Goal: Find specific page/section: Find specific page/section

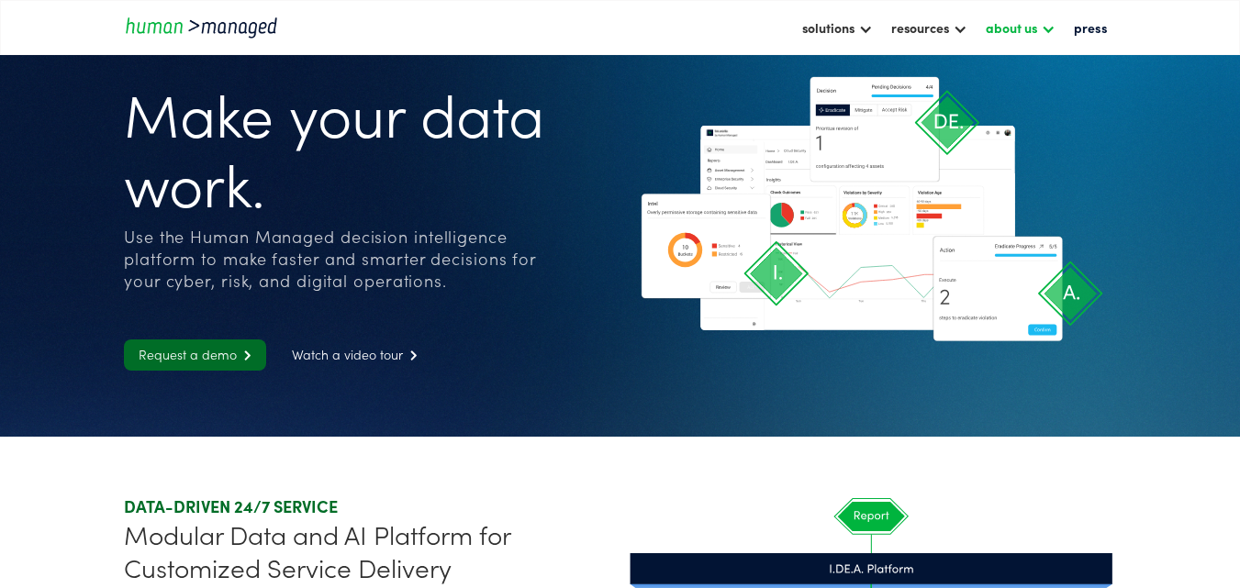
click at [1052, 27] on div at bounding box center [1048, 27] width 15 height 15
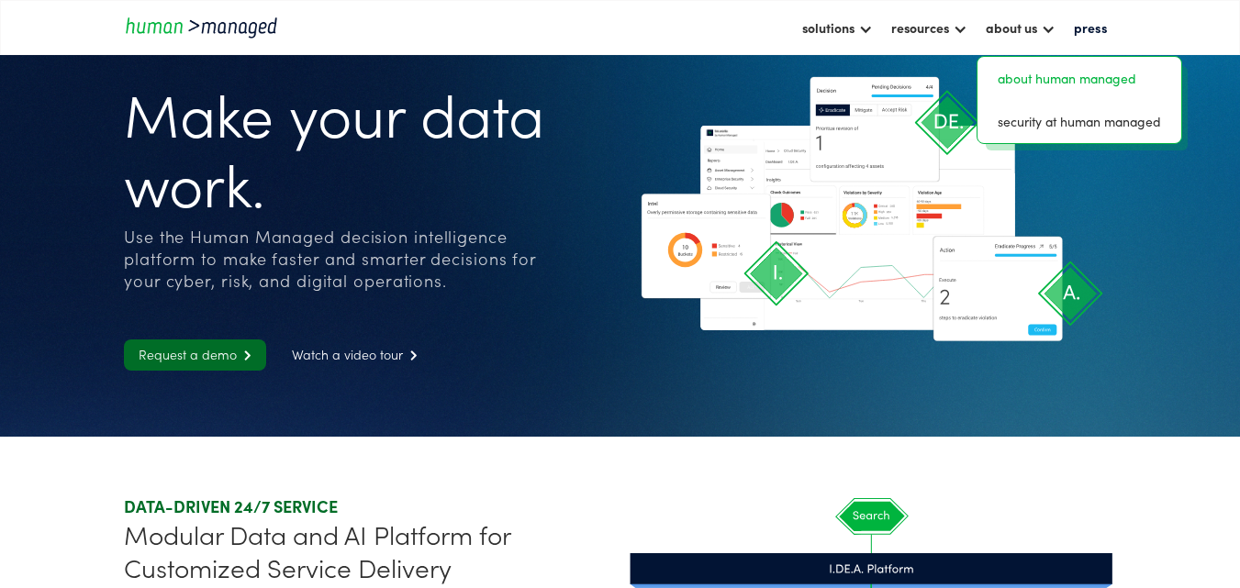
click at [1047, 83] on link "about human managed" at bounding box center [1079, 78] width 189 height 28
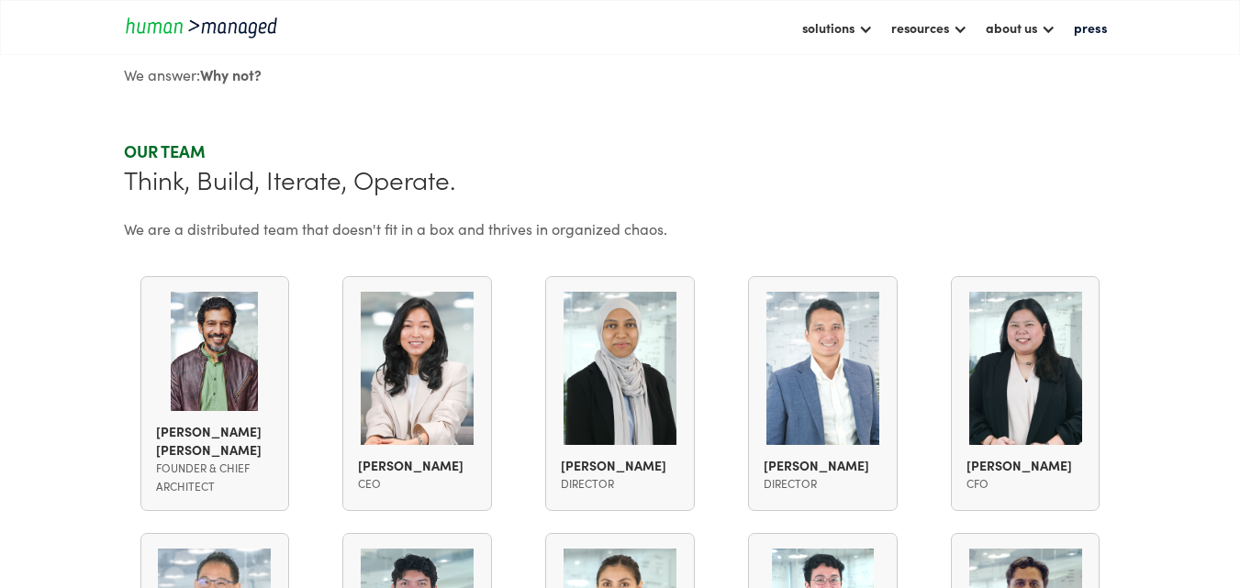
scroll to position [1101, 0]
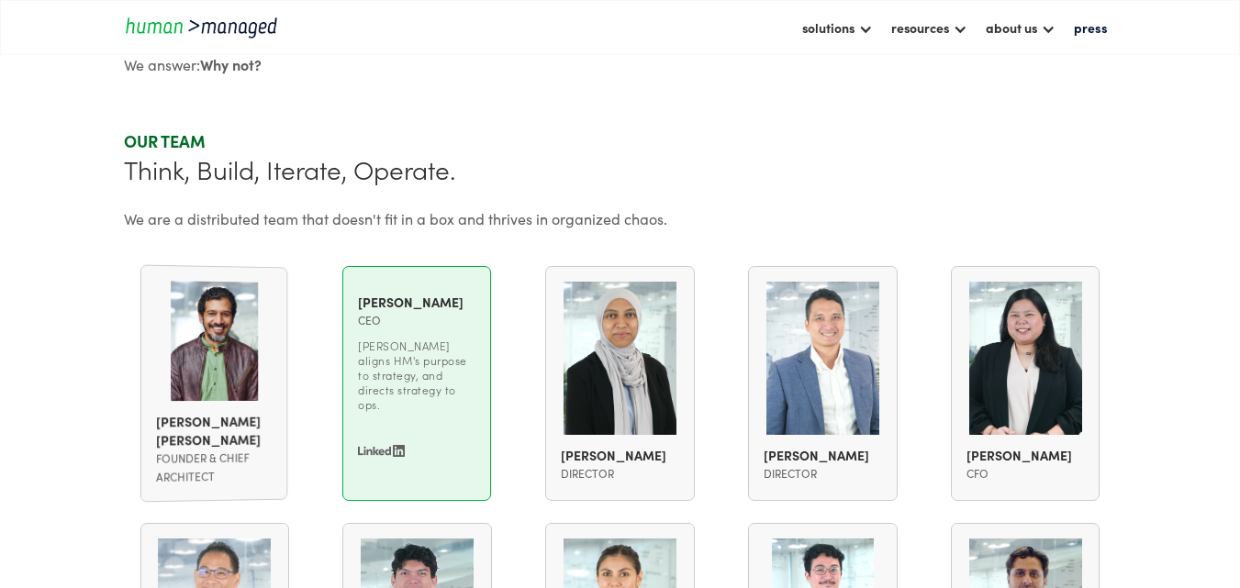
click at [385, 445] on img at bounding box center [381, 451] width 47 height 12
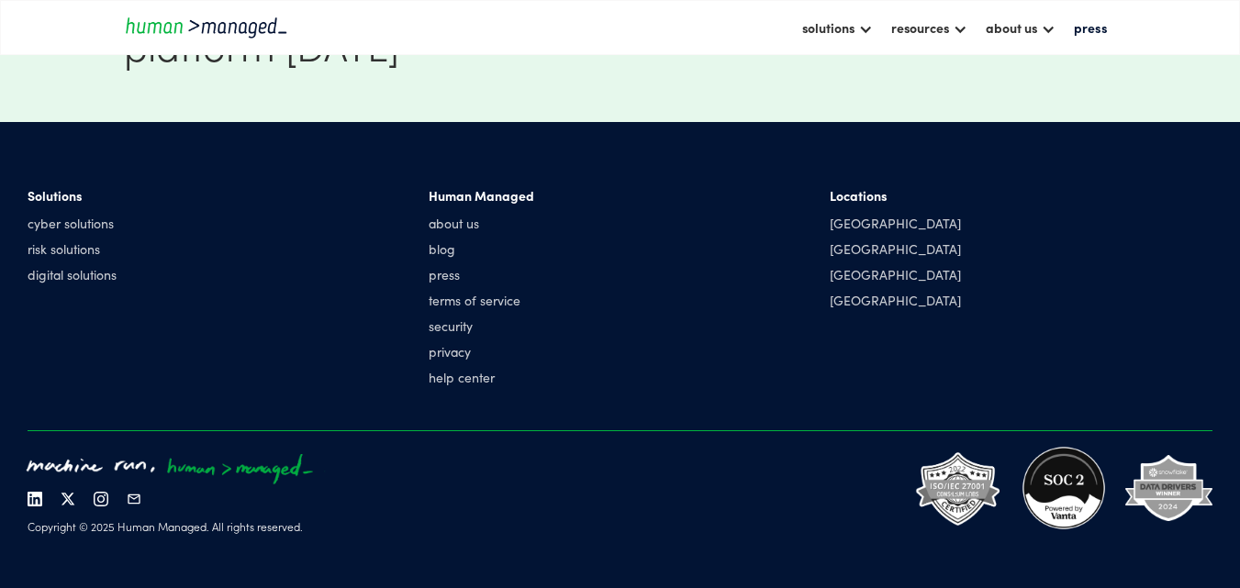
scroll to position [2259, 0]
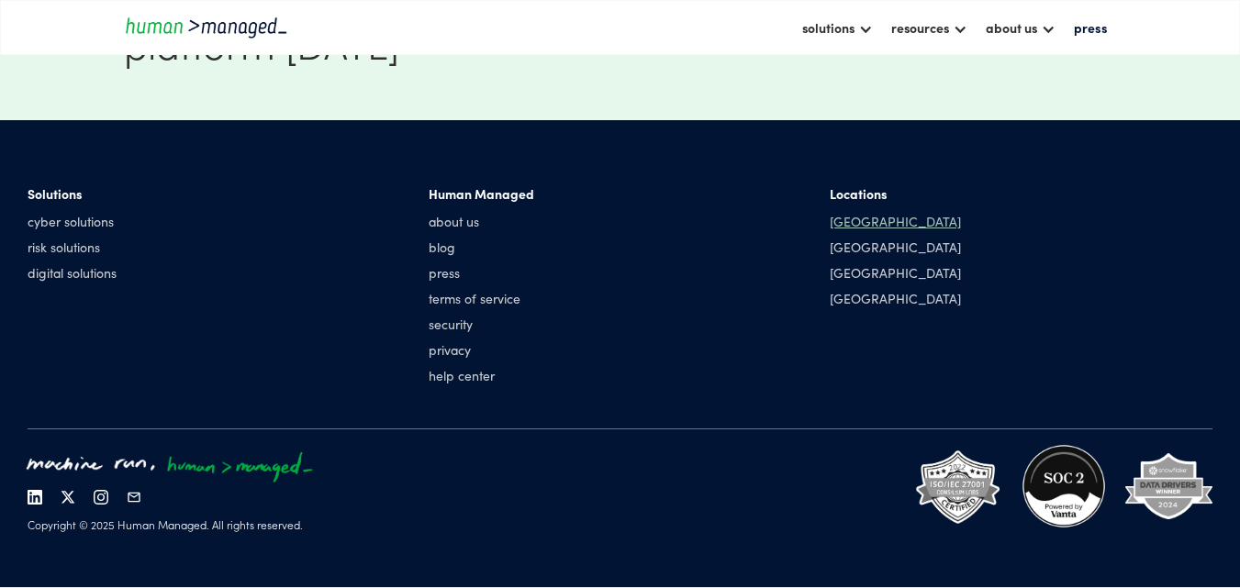
click at [864, 220] on div "[GEOGRAPHIC_DATA]" at bounding box center [895, 221] width 131 height 18
click at [845, 226] on div "[GEOGRAPHIC_DATA]" at bounding box center [895, 221] width 131 height 18
click at [875, 230] on div "Locations Singapore Manila India Hong Kong" at bounding box center [895, 249] width 131 height 130
click at [872, 225] on div "[GEOGRAPHIC_DATA]" at bounding box center [895, 221] width 131 height 18
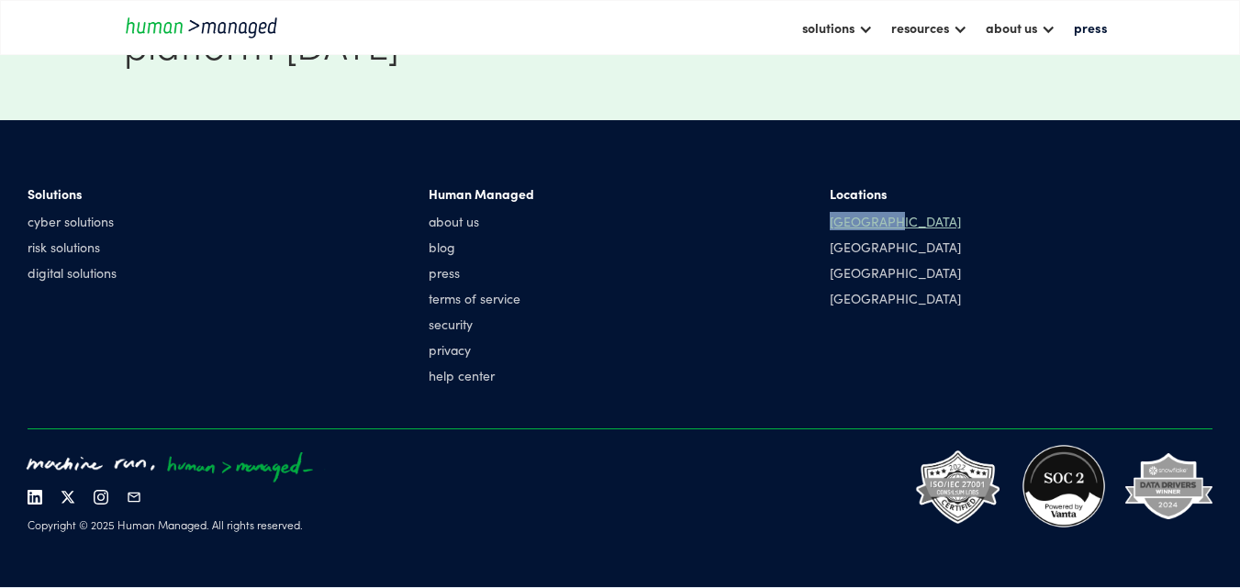
copy div "[GEOGRAPHIC_DATA]"
